Goal: Task Accomplishment & Management: Manage account settings

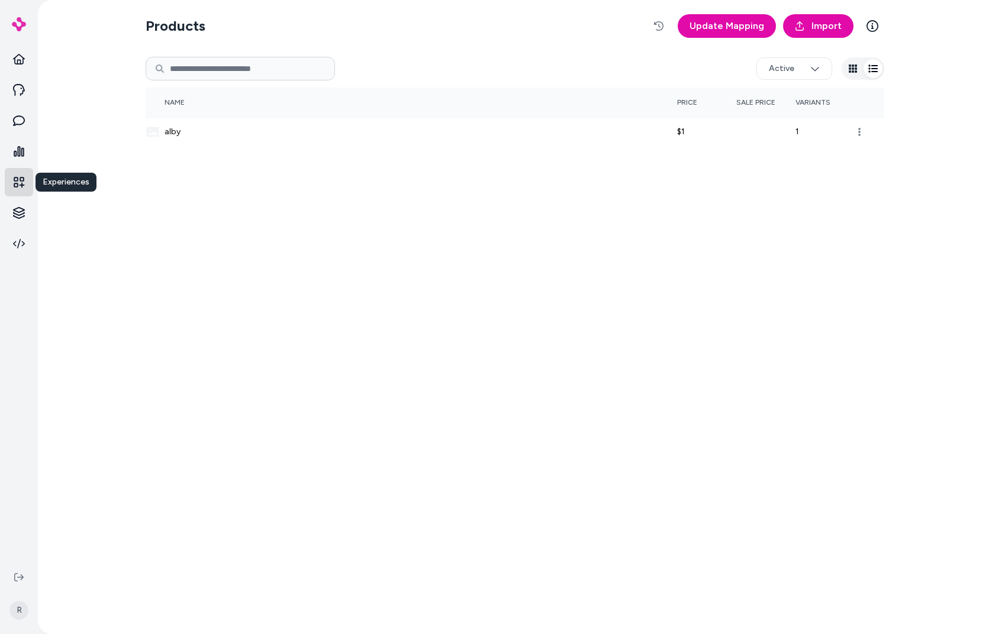
click at [27, 179] on link at bounding box center [19, 182] width 28 height 28
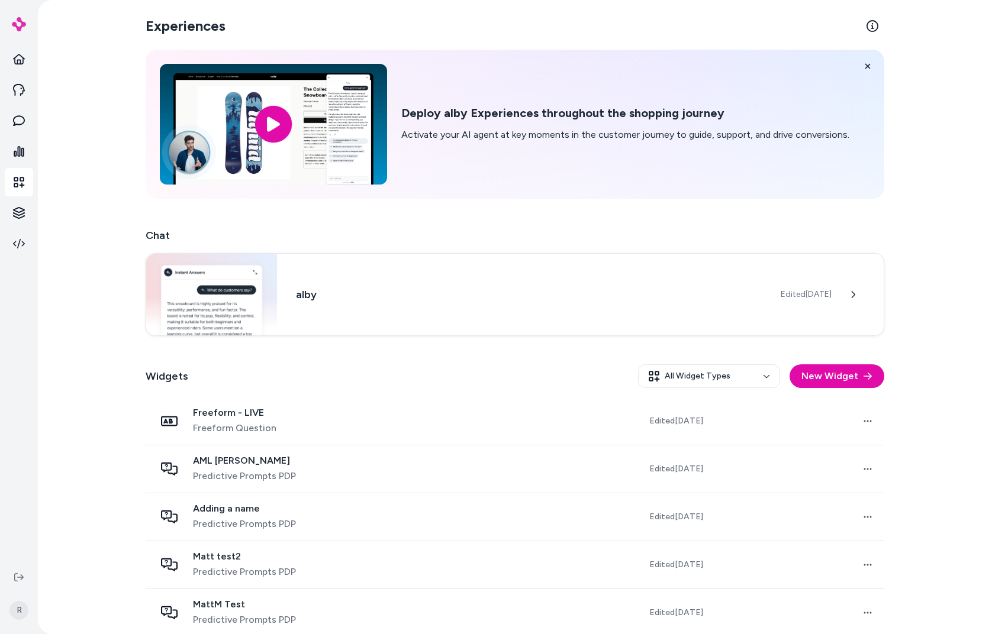
click at [418, 391] on div "Widgets All Widget Types New Widget" at bounding box center [515, 376] width 738 height 43
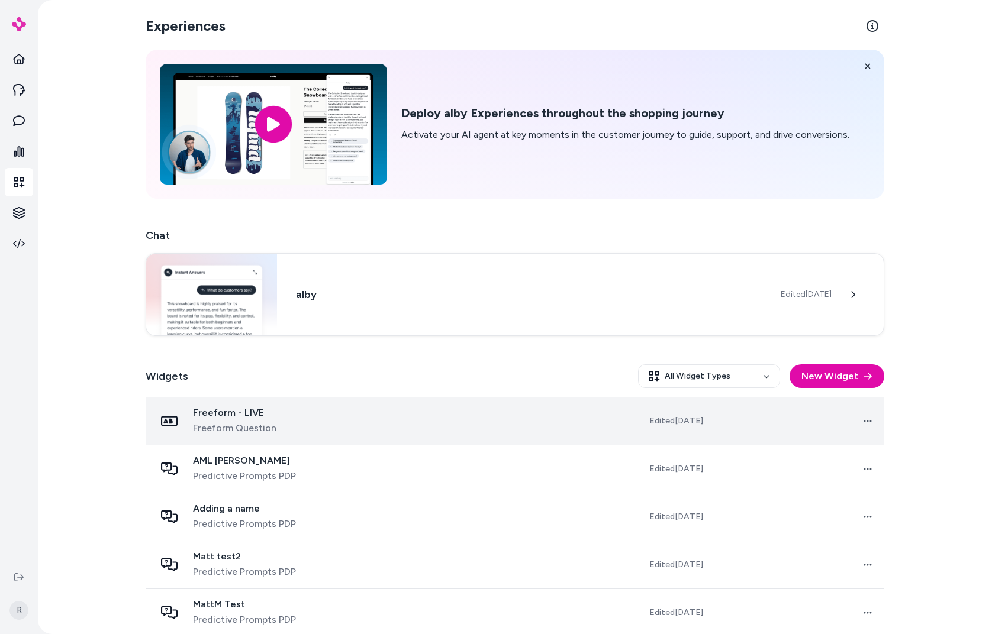
click at [795, 418] on td "Open menu" at bounding box center [798, 422] width 172 height 48
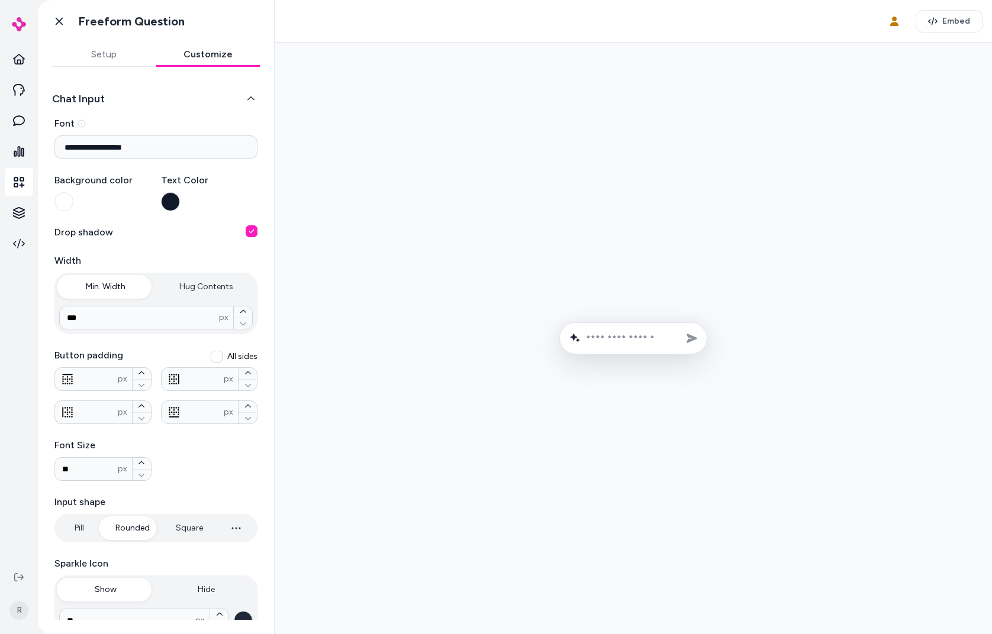
click at [194, 59] on button "Customize" at bounding box center [208, 55] width 104 height 24
click at [55, 27] on icon at bounding box center [59, 21] width 12 height 12
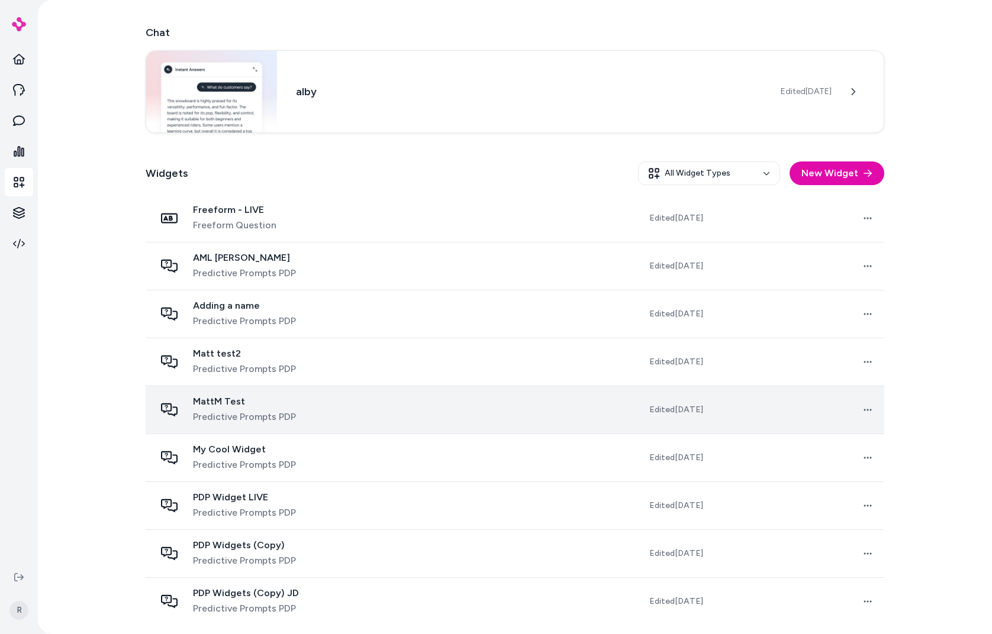
scroll to position [204, 0]
click at [401, 418] on td at bounding box center [487, 409] width 172 height 48
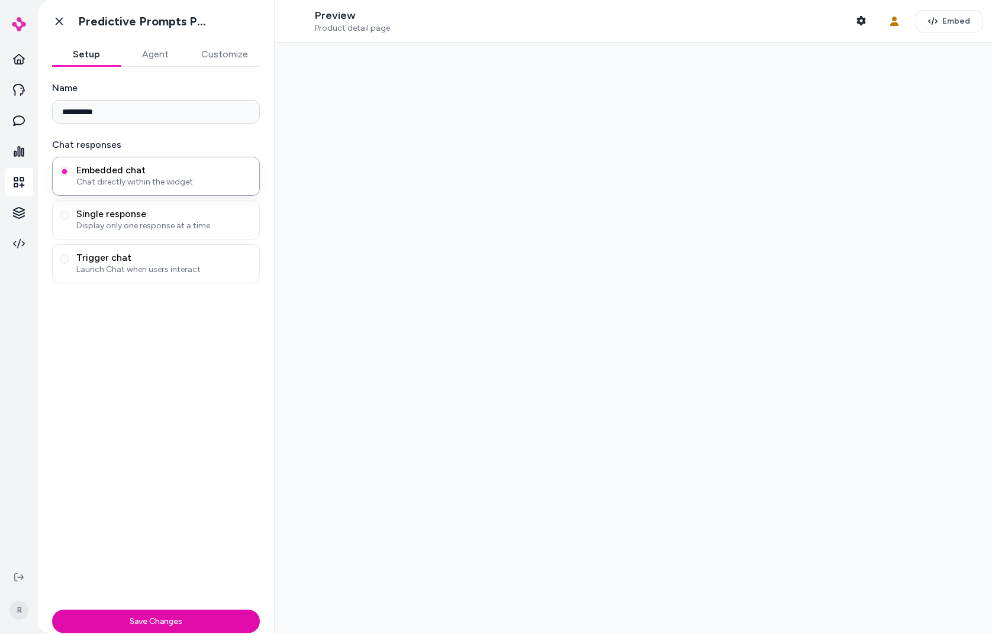
click at [389, 417] on div at bounding box center [633, 339] width 717 height 592
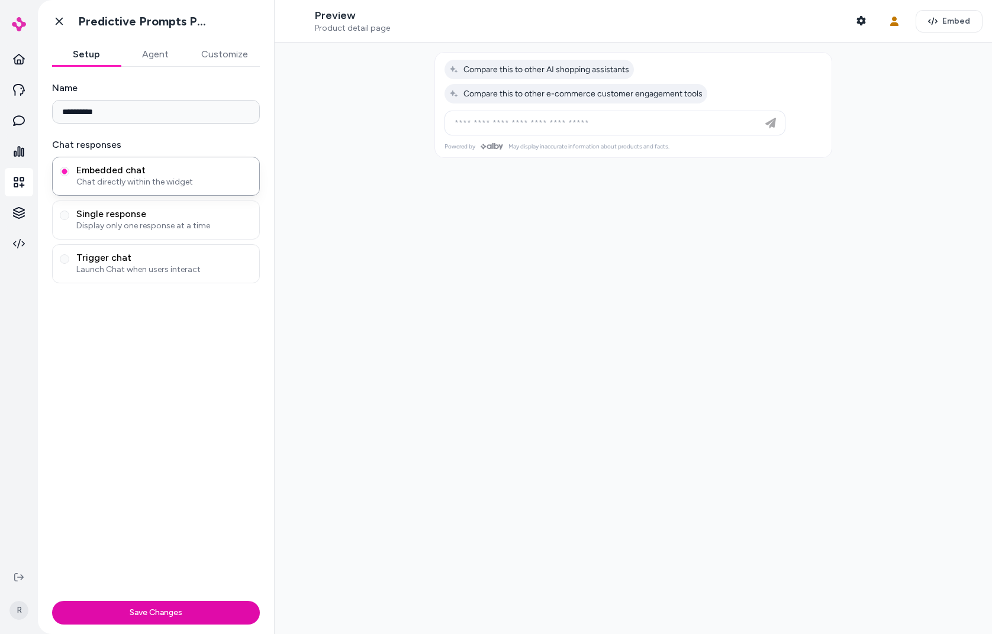
click at [202, 51] on button "Customize" at bounding box center [224, 55] width 70 height 24
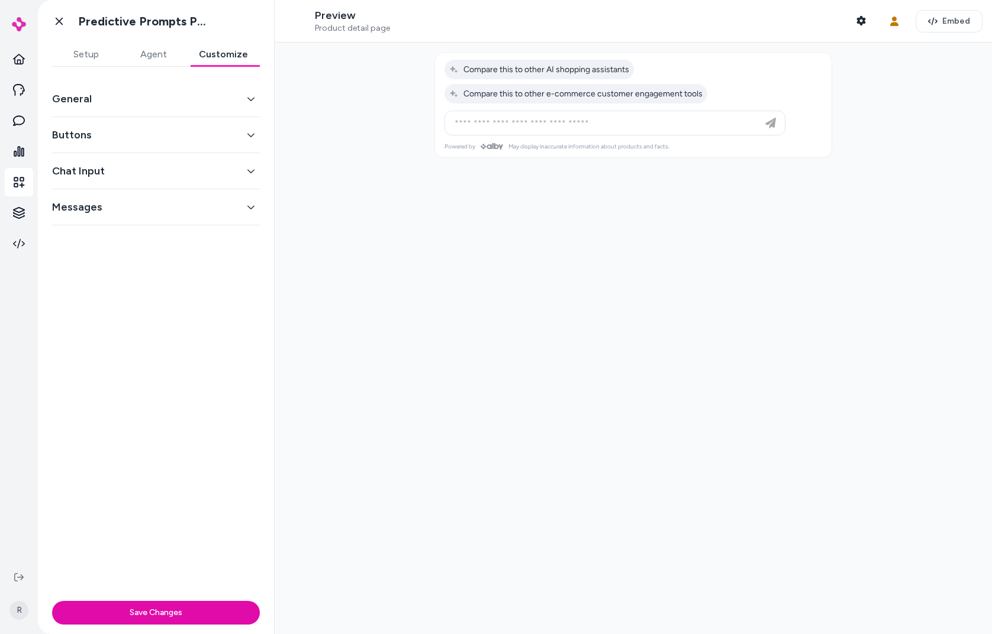
click at [92, 99] on button "General" at bounding box center [156, 99] width 208 height 17
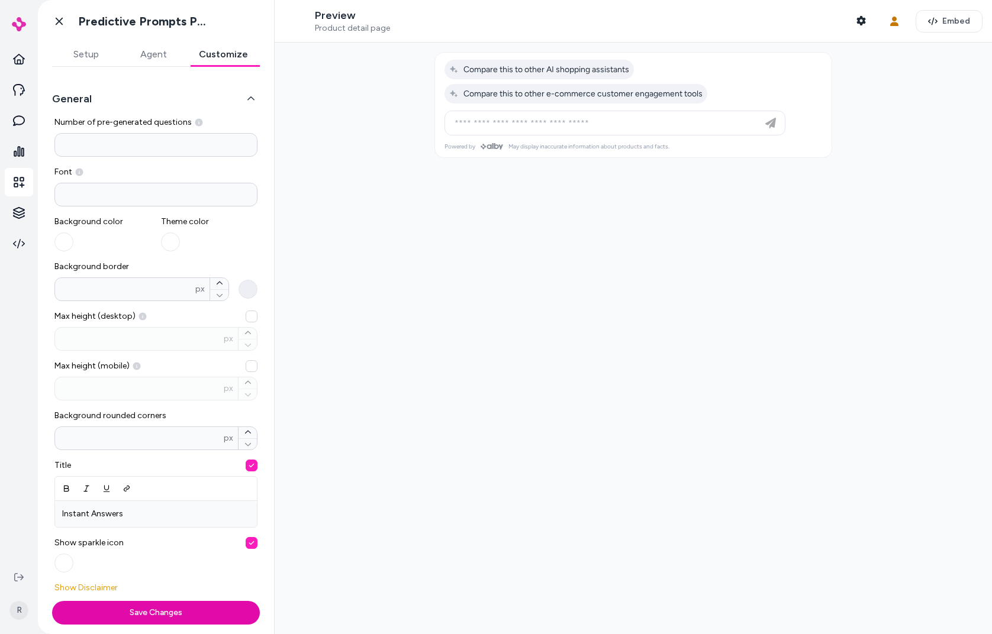
click at [92, 99] on button "General" at bounding box center [156, 99] width 208 height 17
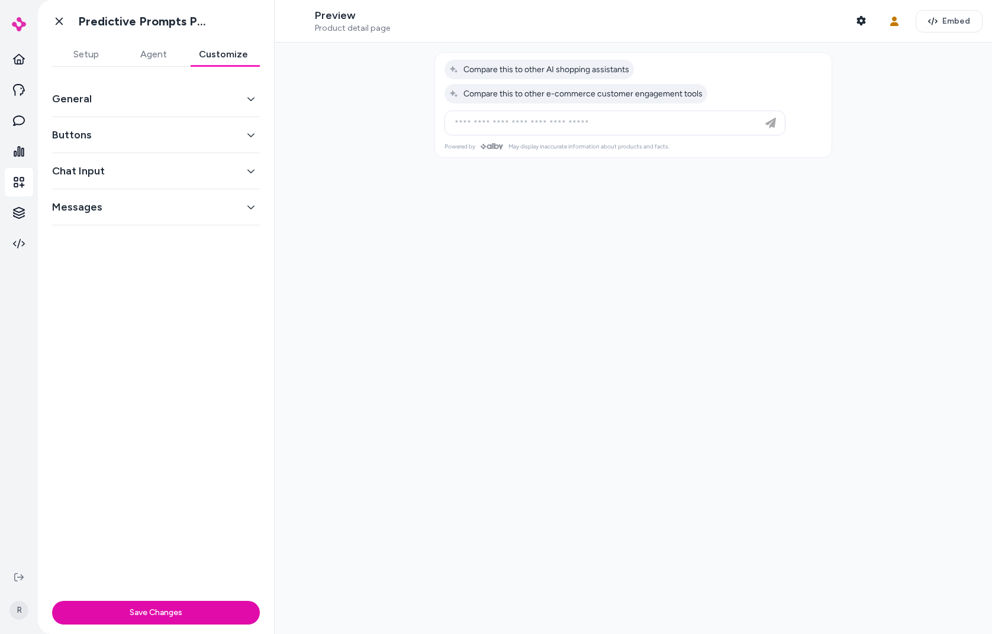
click at [222, 290] on div "General Buttons Chat Input Messages" at bounding box center [156, 332] width 236 height 530
click at [253, 207] on icon "button" at bounding box center [250, 208] width 7 height 4
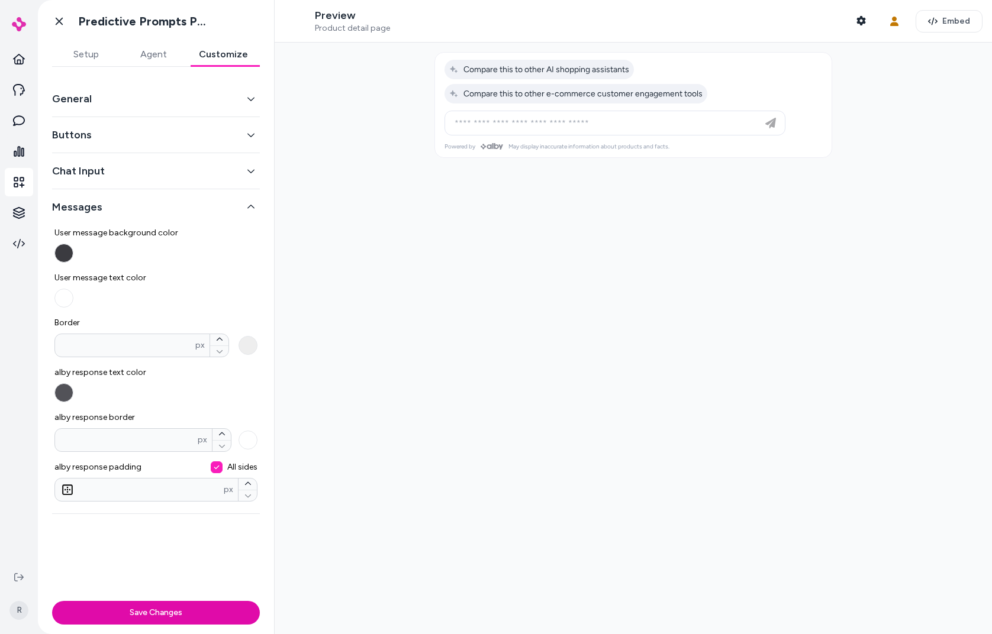
click at [253, 207] on icon "button" at bounding box center [250, 207] width 7 height 4
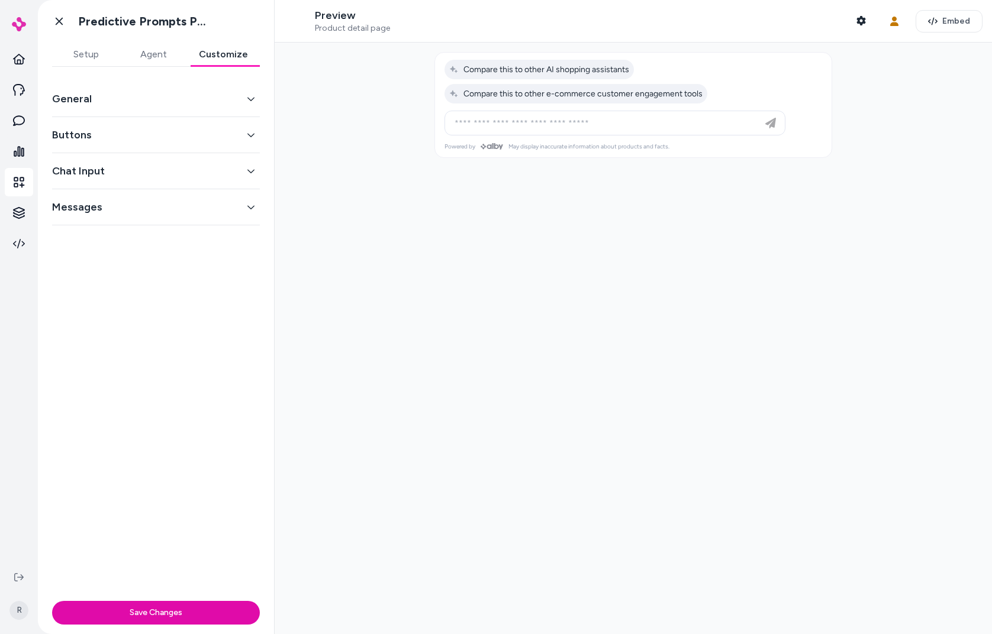
click at [79, 211] on button "Messages" at bounding box center [156, 207] width 208 height 17
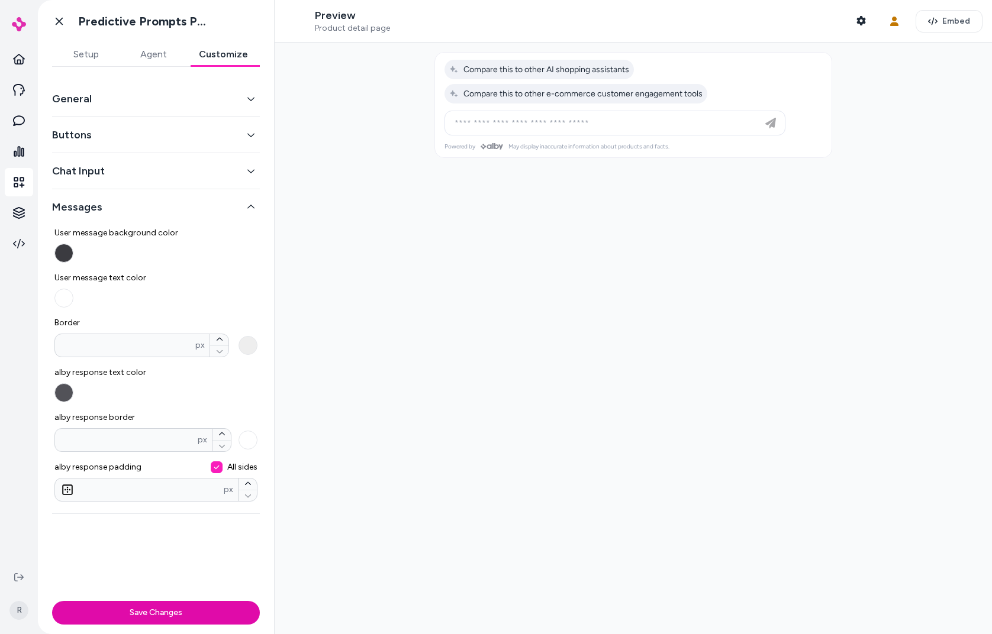
click at [112, 209] on button "Messages" at bounding box center [156, 207] width 208 height 17
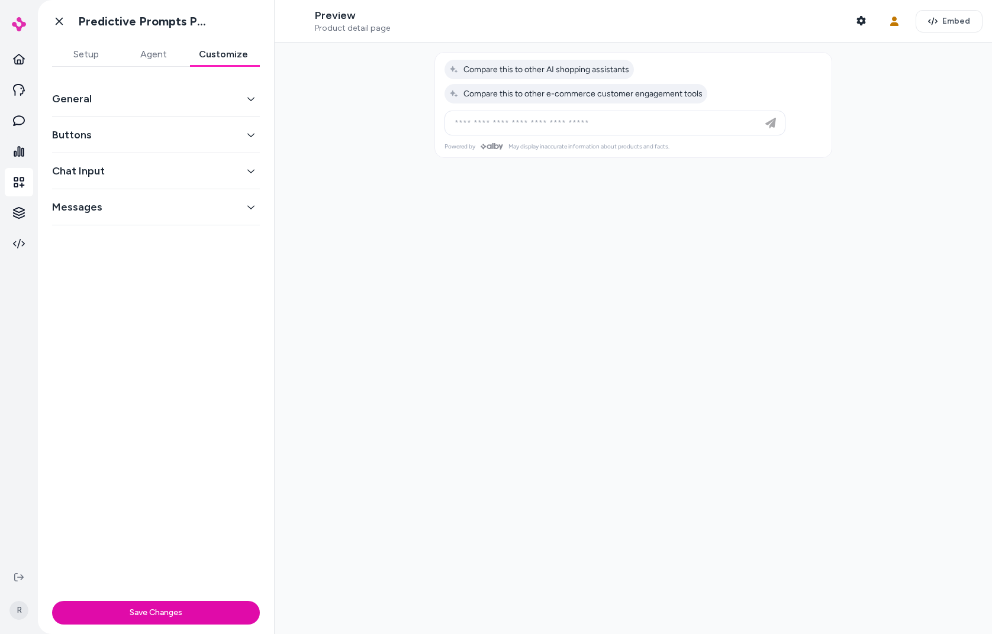
click at [163, 269] on div "General Buttons Chat Input Messages" at bounding box center [156, 332] width 236 height 530
click at [172, 88] on div "General" at bounding box center [156, 99] width 208 height 36
click at [165, 98] on button "General" at bounding box center [156, 99] width 208 height 17
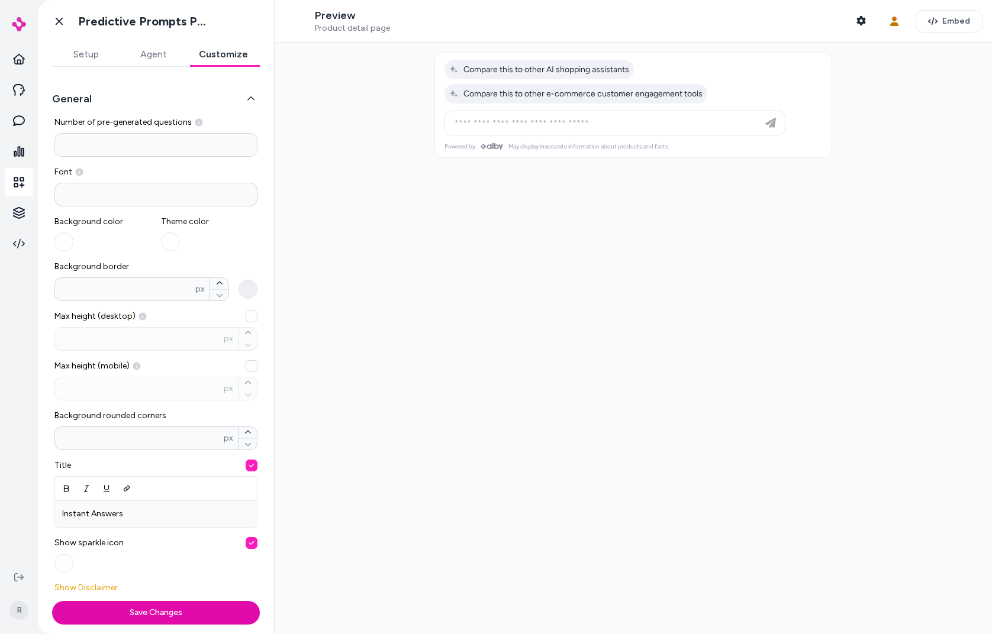
click at [254, 93] on div "**********" at bounding box center [156, 332] width 236 height 530
click at [249, 99] on button "General" at bounding box center [156, 99] width 208 height 17
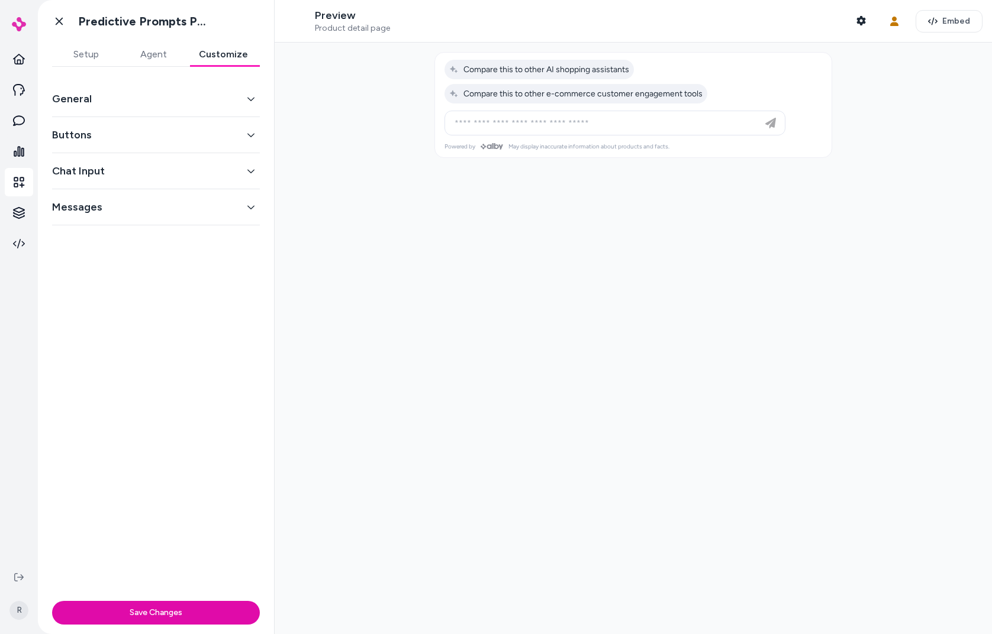
click at [249, 99] on icon "button" at bounding box center [250, 100] width 7 height 4
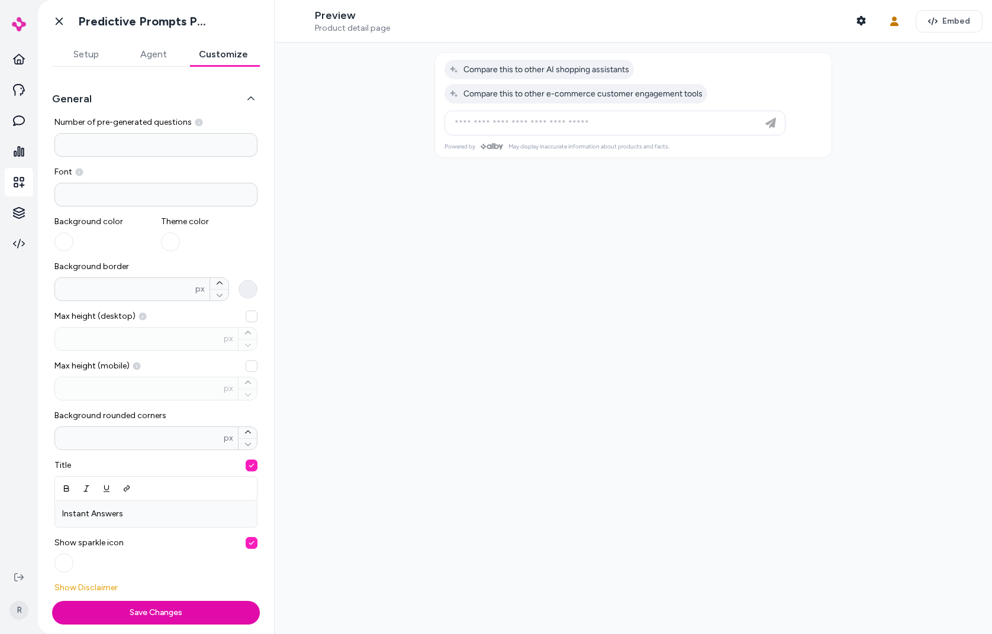
click at [249, 99] on button "General" at bounding box center [156, 99] width 208 height 17
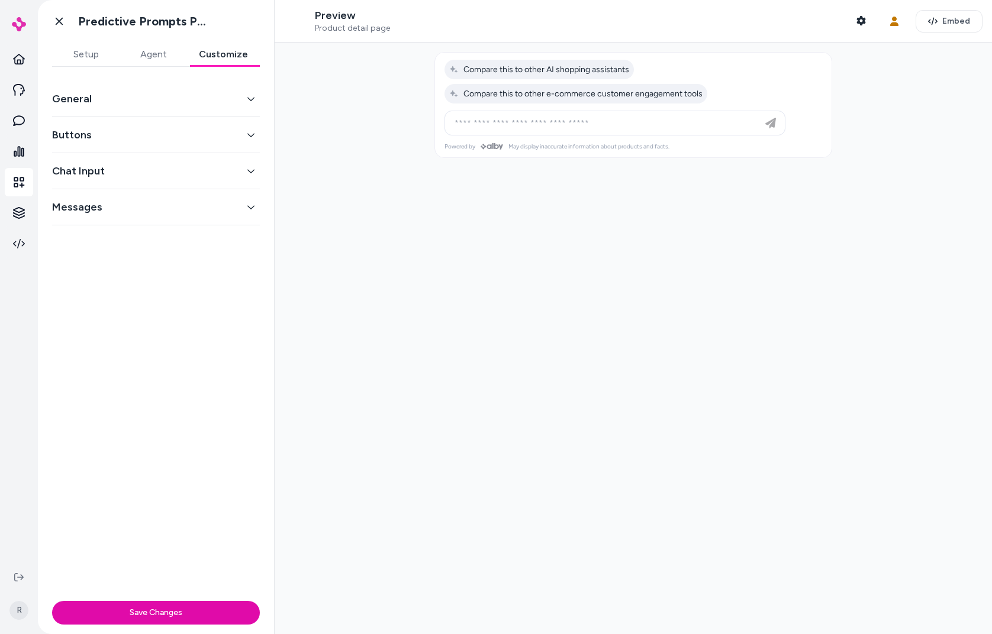
click at [249, 99] on icon "button" at bounding box center [250, 100] width 7 height 4
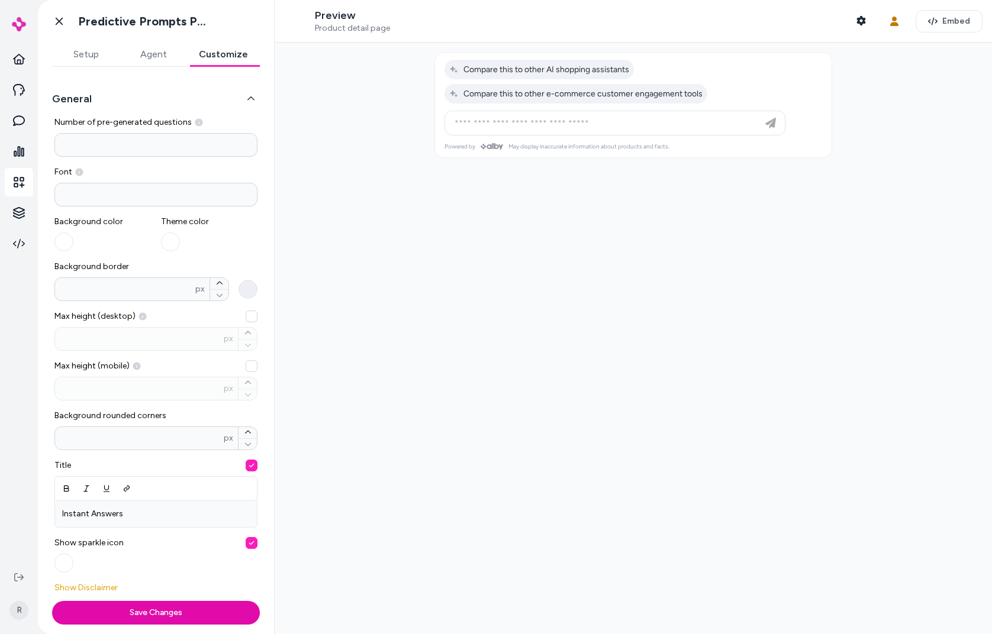
click at [249, 99] on button "General" at bounding box center [156, 99] width 208 height 17
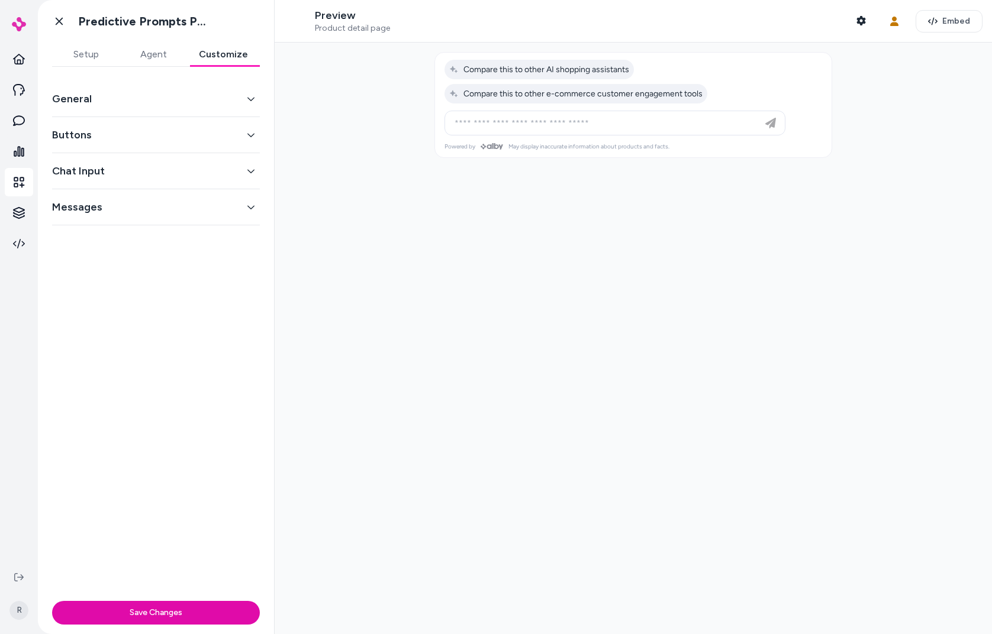
click at [249, 99] on icon "button" at bounding box center [250, 100] width 7 height 4
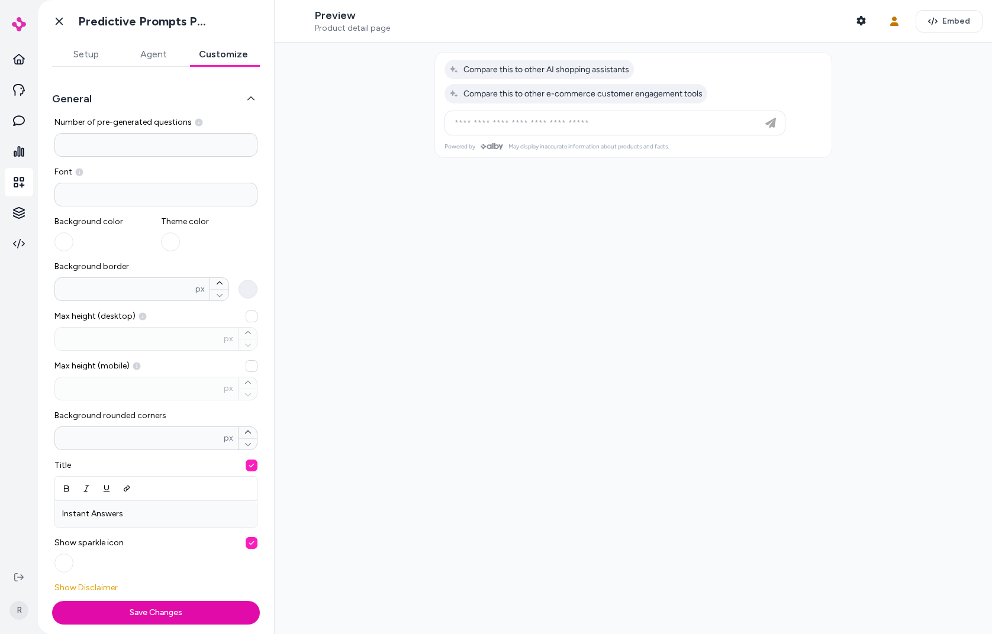
click at [200, 104] on button "General" at bounding box center [156, 99] width 208 height 17
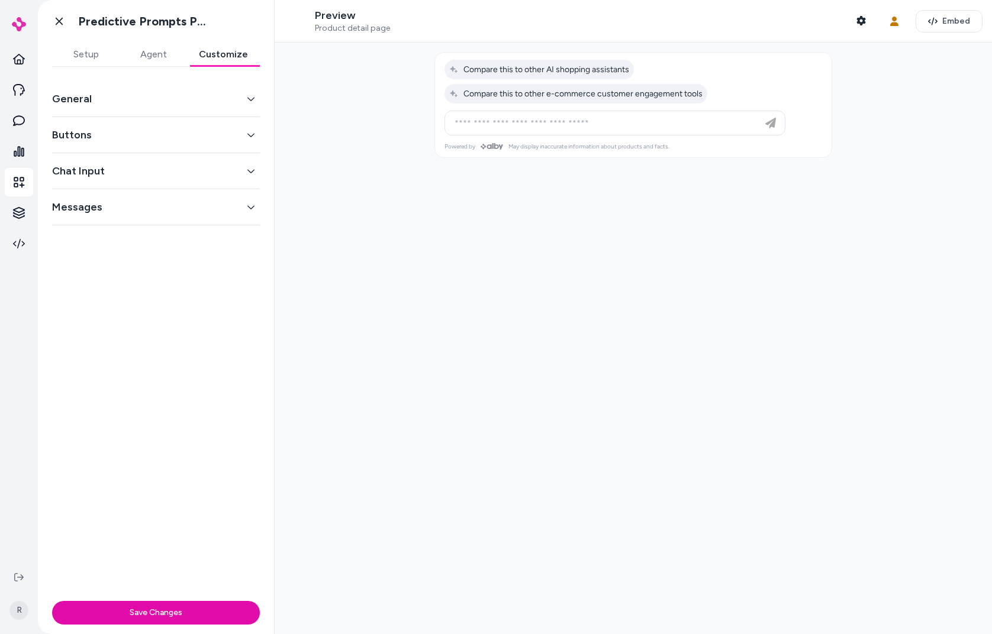
click at [195, 316] on div "General Buttons Chat Input Messages" at bounding box center [156, 332] width 236 height 530
click at [66, 140] on button "Buttons" at bounding box center [156, 135] width 208 height 17
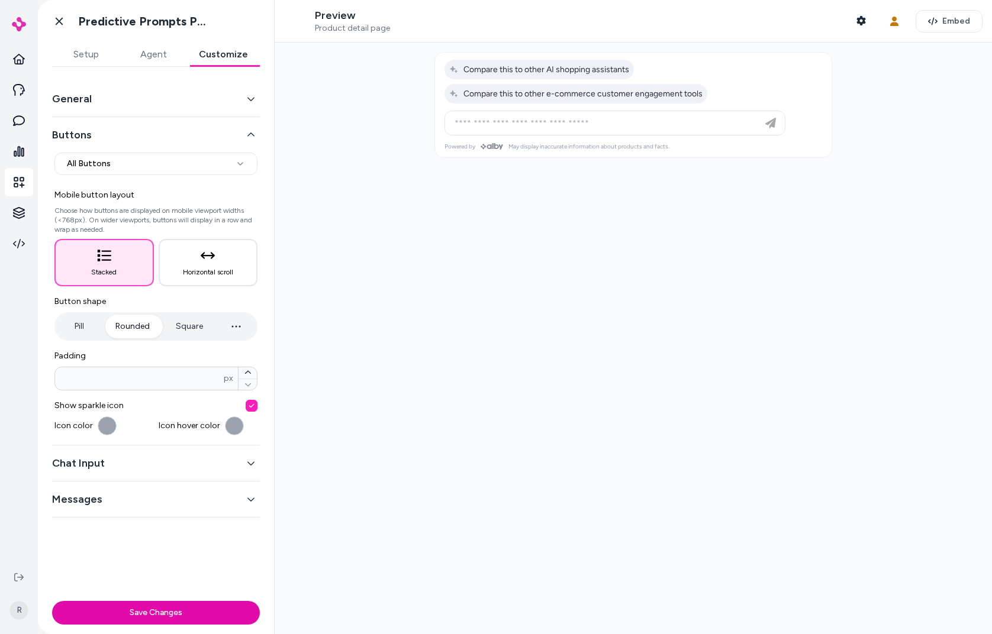
click at [66, 140] on button "Buttons" at bounding box center [156, 135] width 208 height 17
